Goal: Book appointment/travel/reservation

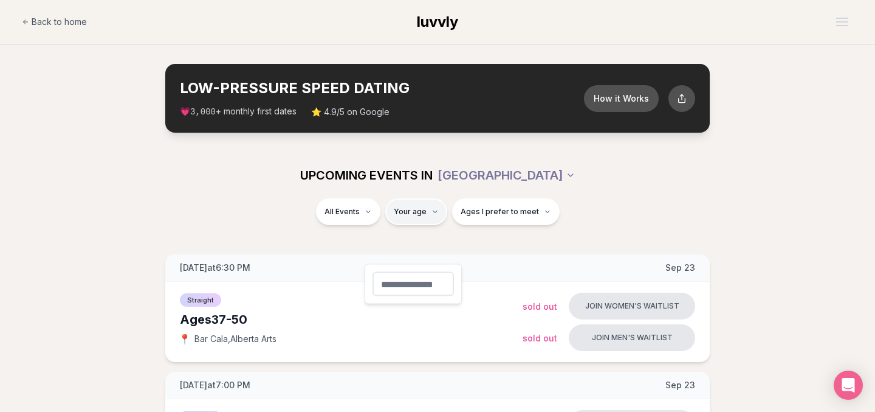
type input "**"
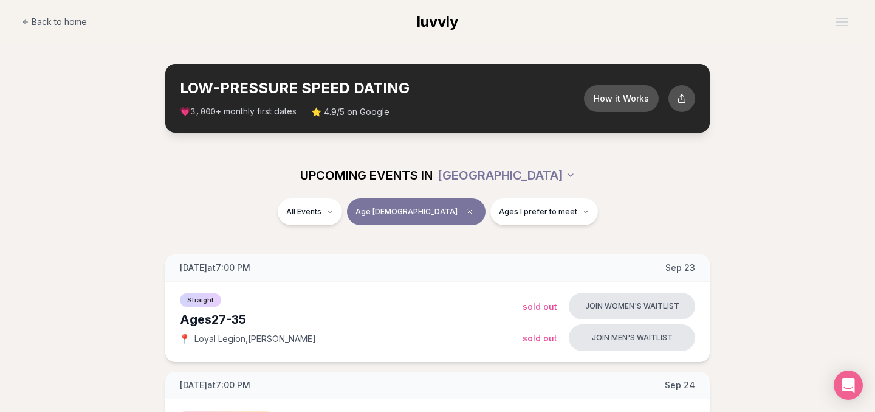
click at [230, 230] on div "All Events Age [DEMOGRAPHIC_DATA] Ages I prefer to meet" at bounding box center [437, 214] width 681 height 32
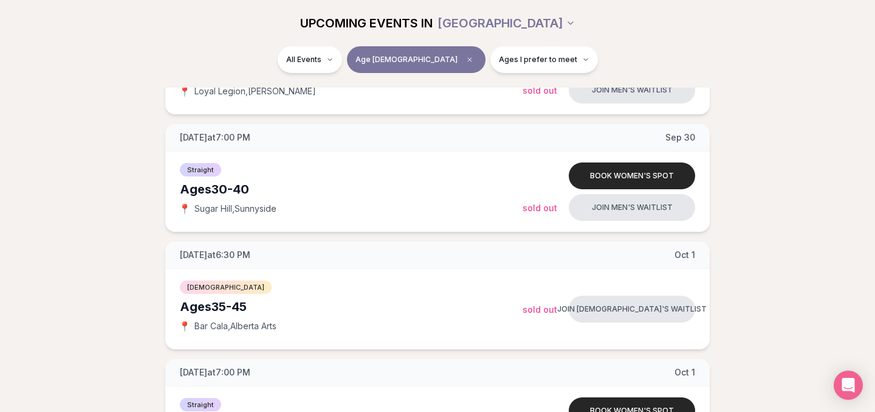
scroll to position [982, 0]
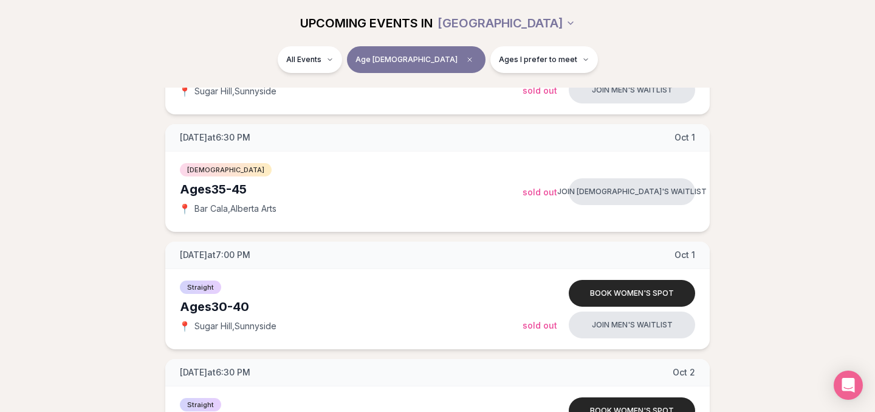
scroll to position [1070, 0]
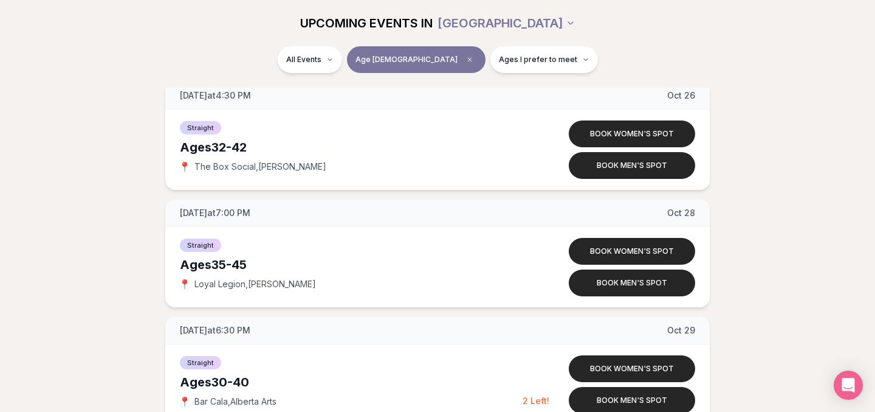
scroll to position [3925, 0]
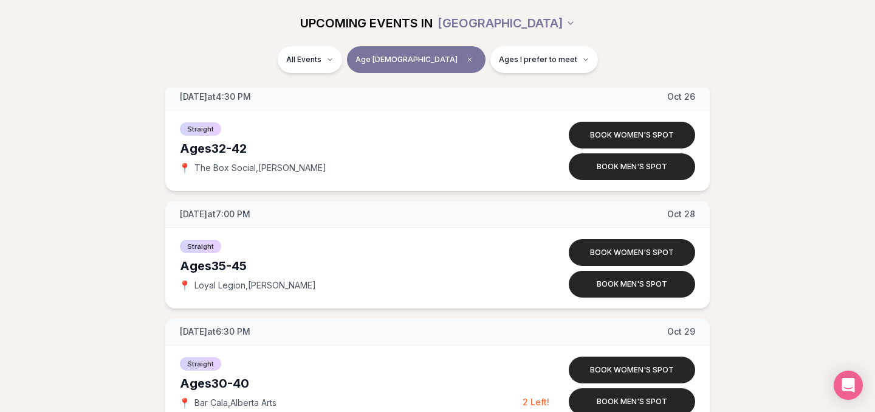
drag, startPoint x: 176, startPoint y: 200, endPoint x: 195, endPoint y: 201, distance: 19.5
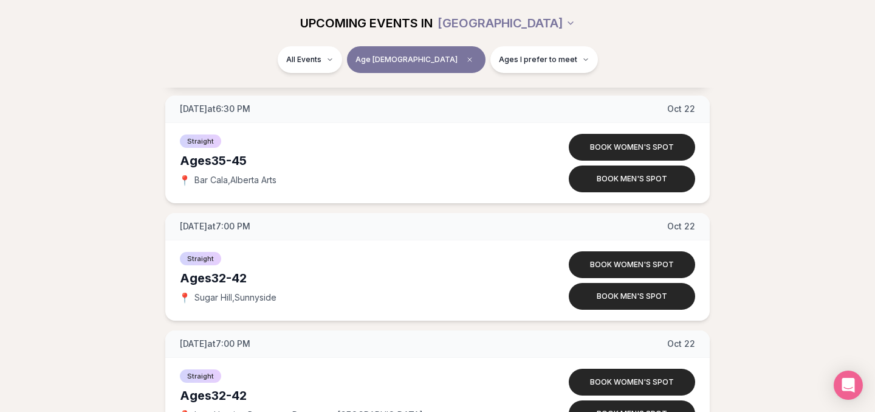
scroll to position [3274, 0]
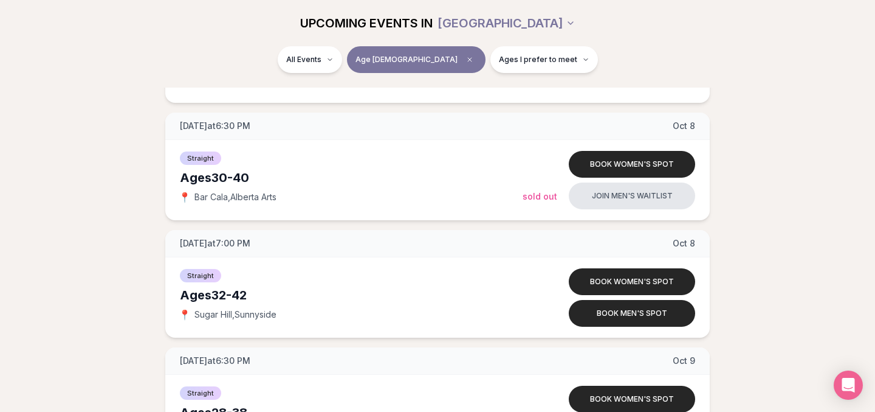
scroll to position [1900, 0]
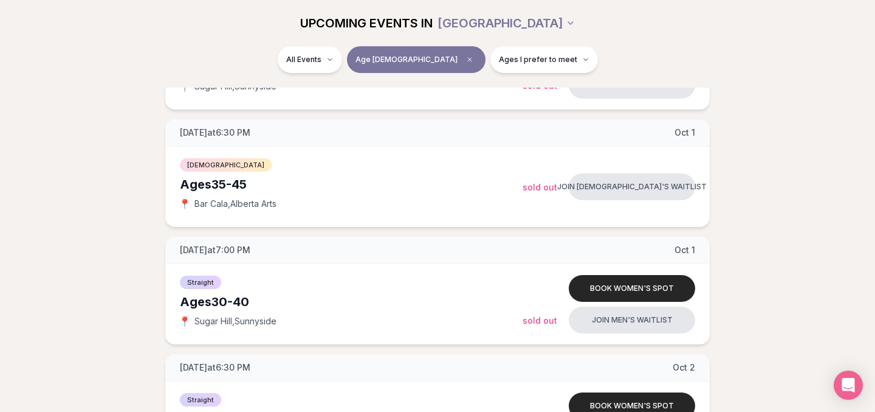
scroll to position [1071, 0]
